Goal: Task Accomplishment & Management: Manage account settings

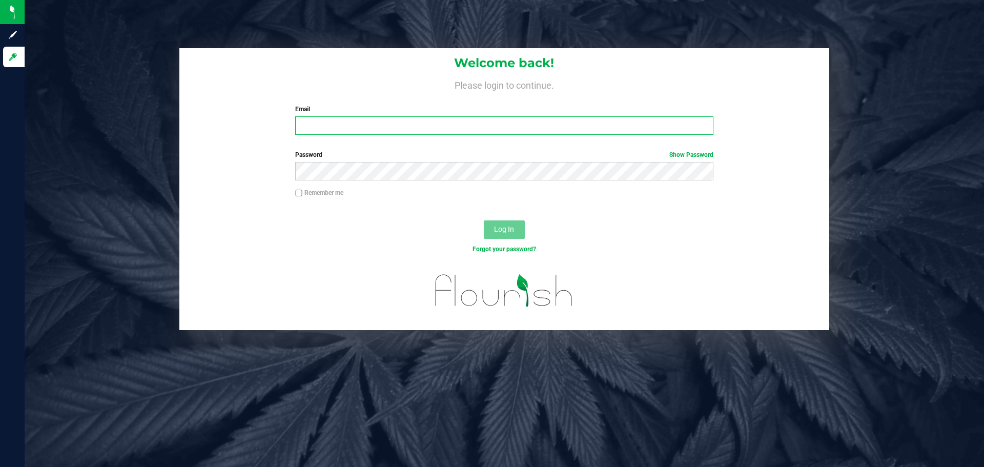
click at [344, 127] on input "Email" at bounding box center [504, 125] width 418 height 18
type input "[EMAIL_ADDRESS][DOMAIN_NAME]"
click at [484, 220] on button "Log In" at bounding box center [504, 229] width 41 height 18
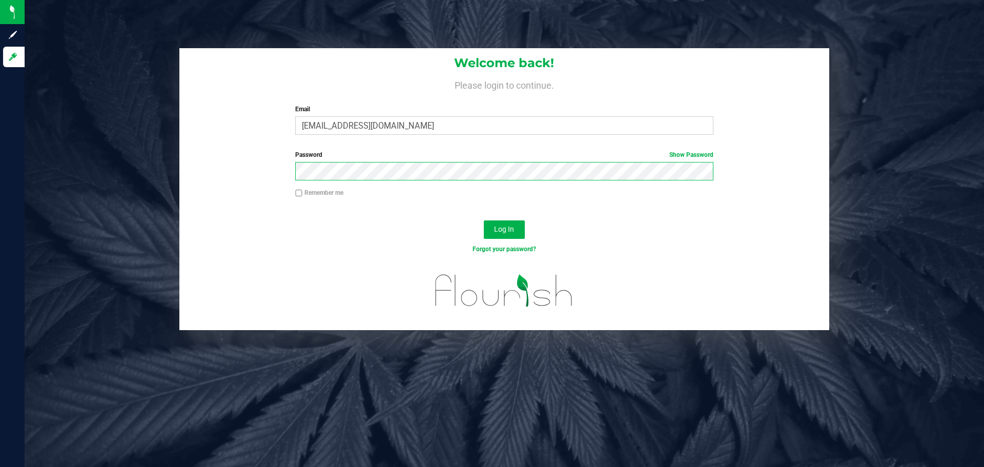
click at [484, 220] on button "Log In" at bounding box center [504, 229] width 41 height 18
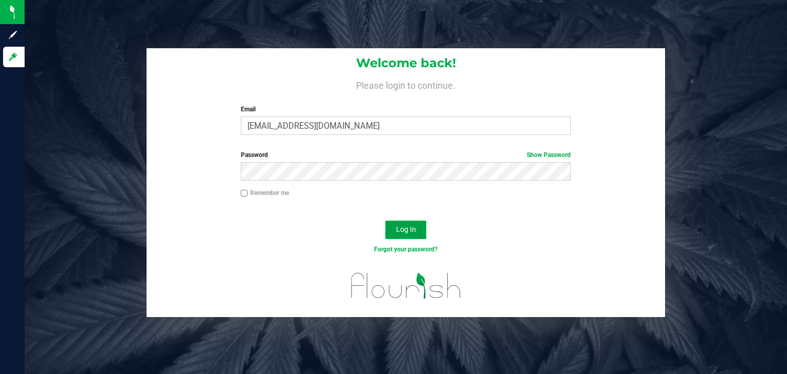
click at [413, 226] on span "Log In" at bounding box center [406, 229] width 20 height 8
